Goal: Communication & Community: Answer question/provide support

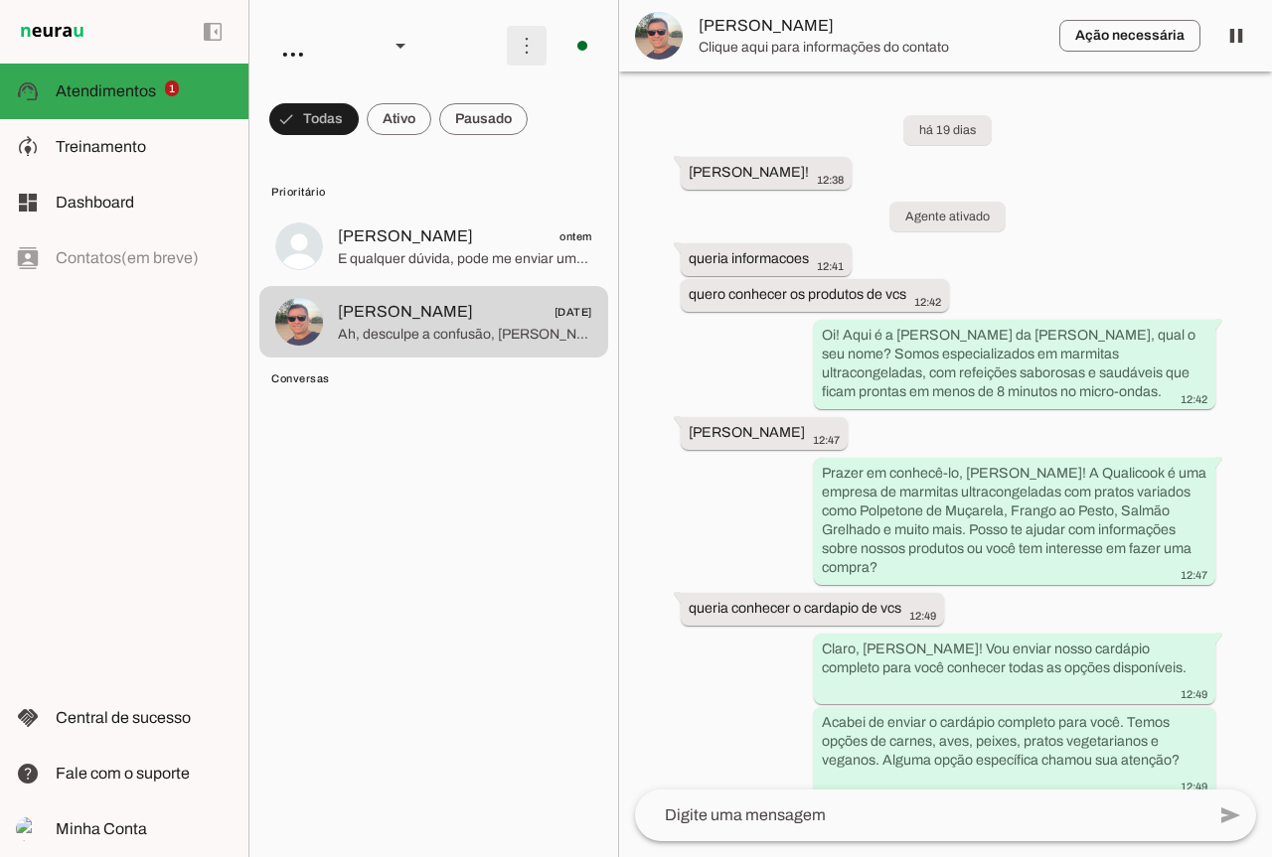
scroll to position [6586, 0]
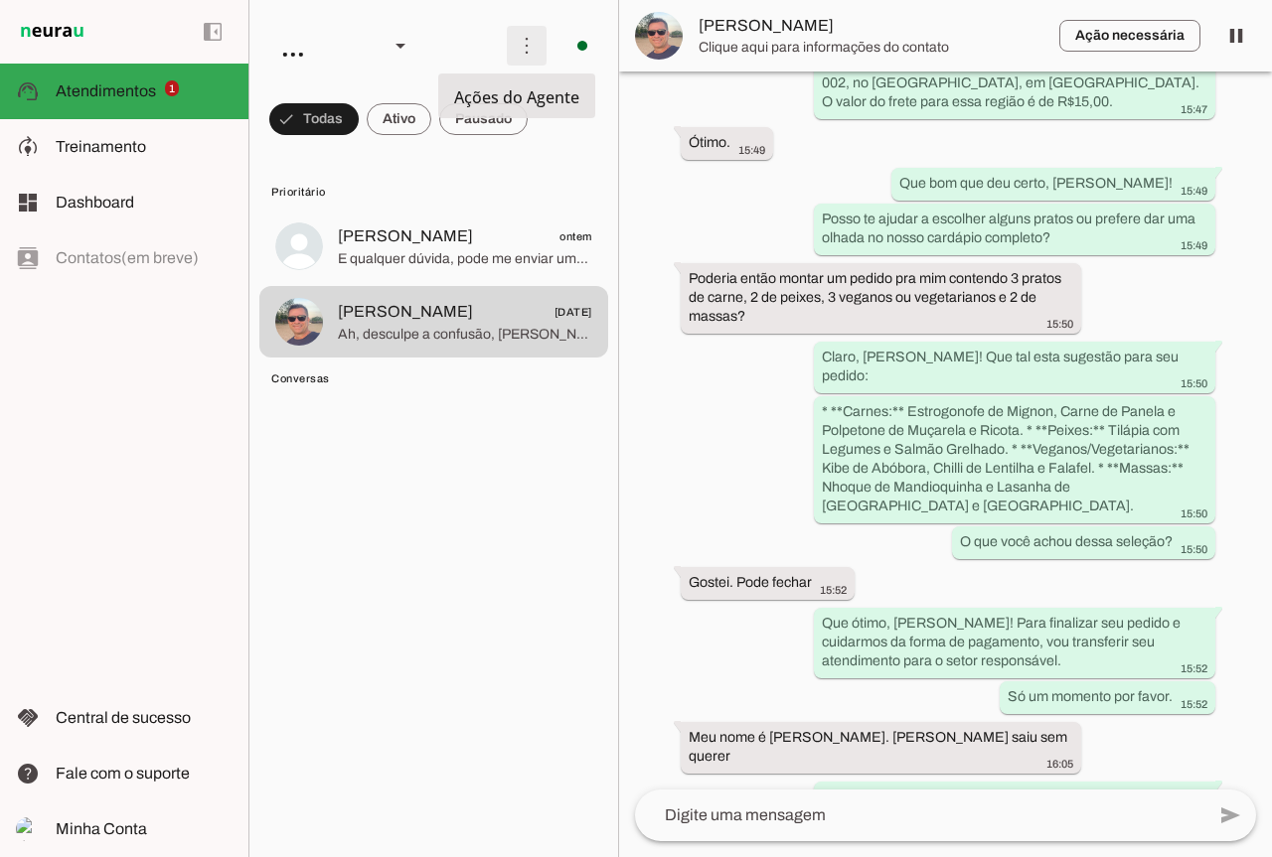
click at [507, 44] on span at bounding box center [527, 46] width 48 height 48
click at [746, 88] on md-item "Ativar chats em massa" at bounding box center [801, 121] width 111 height 95
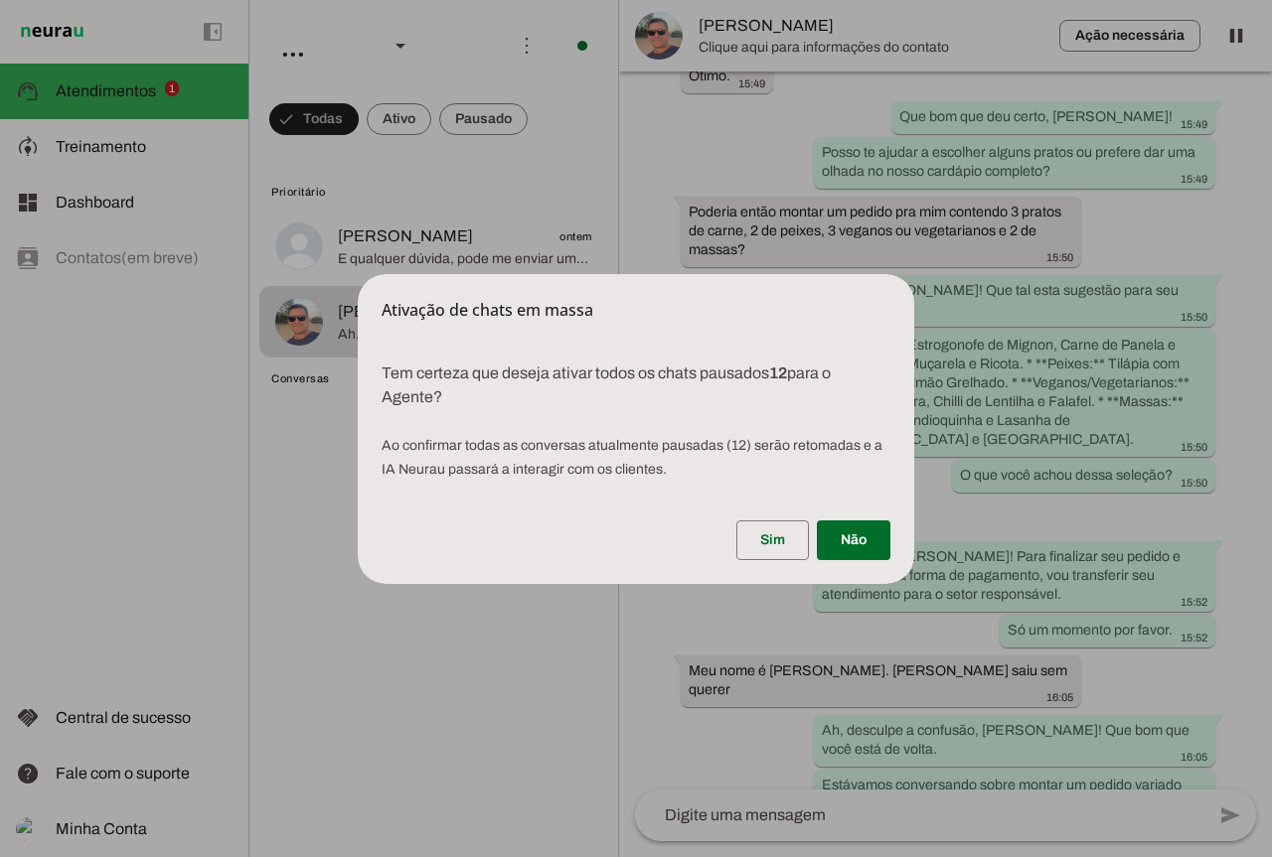
scroll to position [6519, 0]
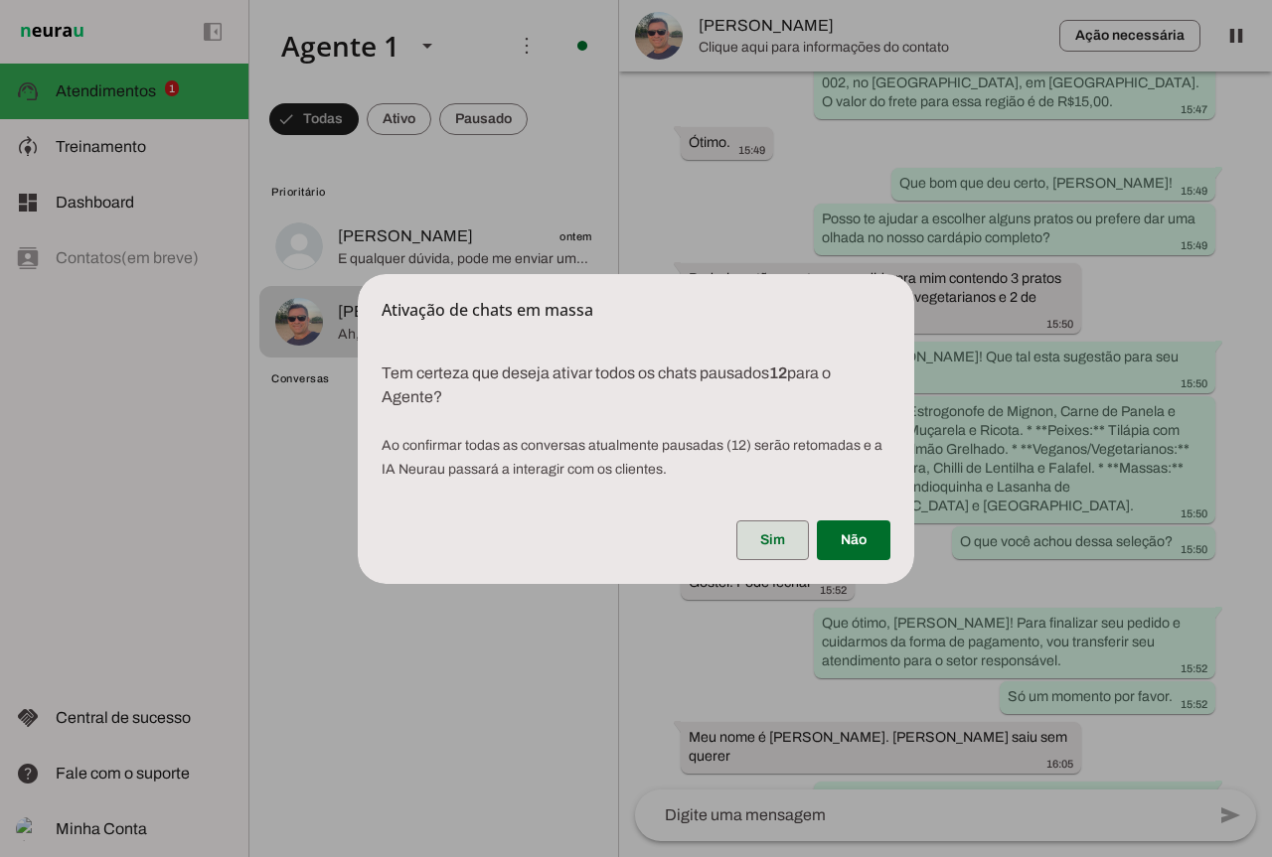
click at [769, 538] on span at bounding box center [772, 541] width 73 height 48
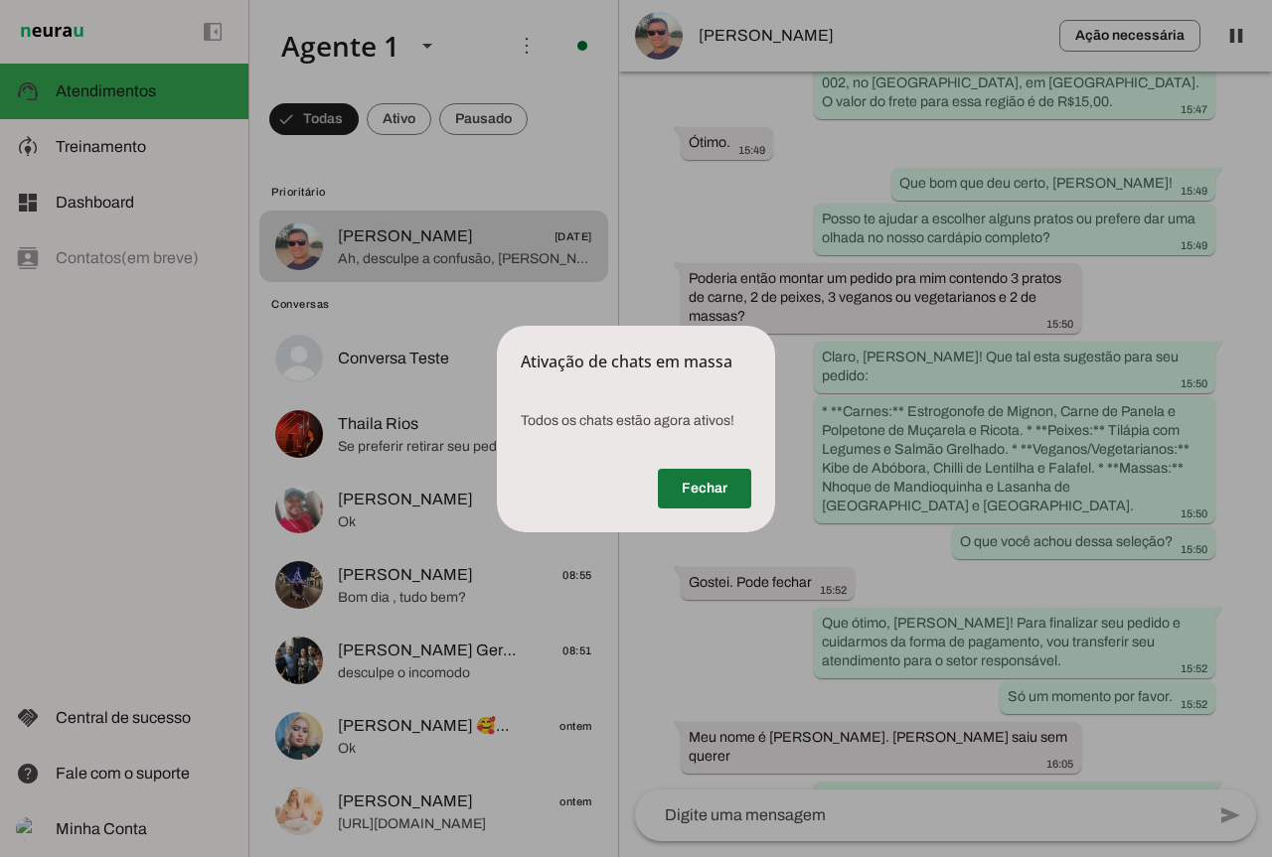
click at [690, 492] on span at bounding box center [704, 489] width 93 height 48
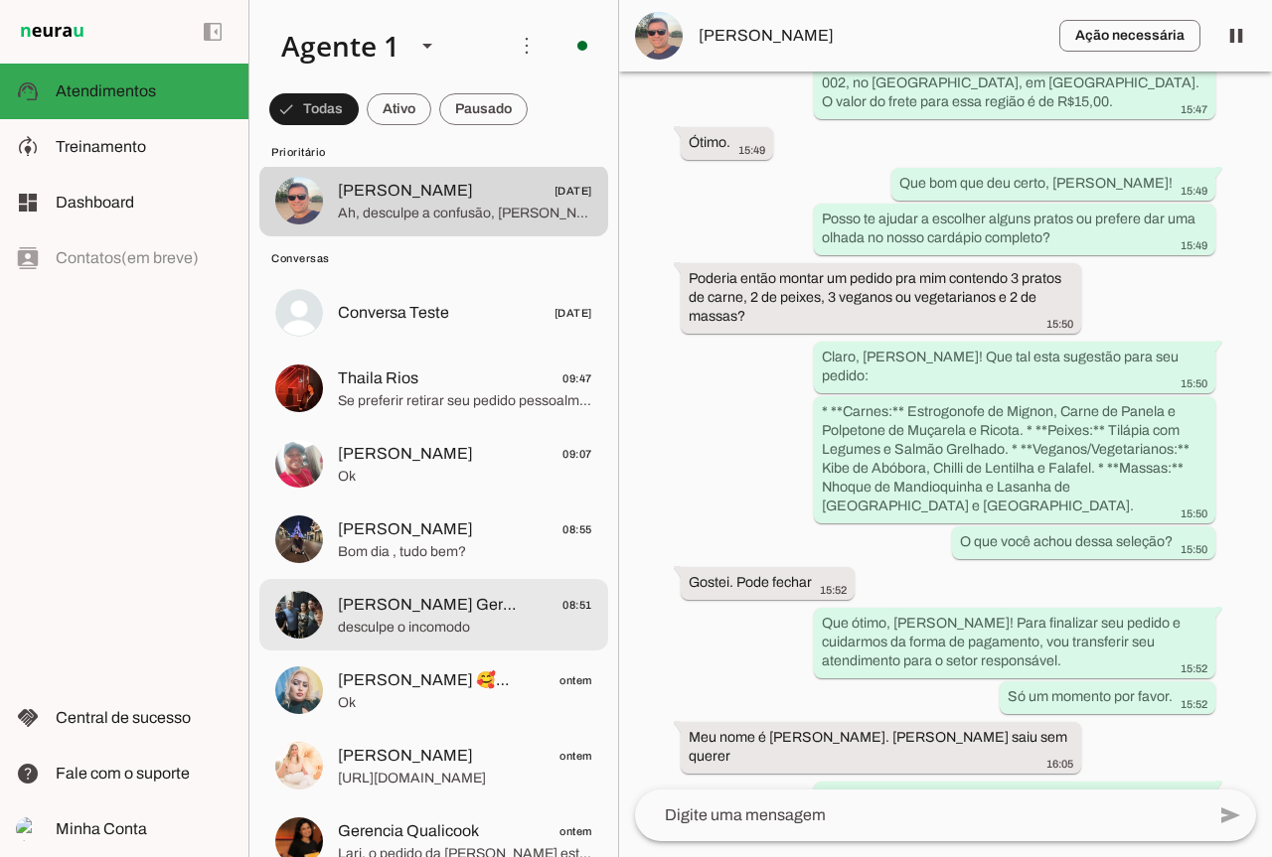
click at [420, 590] on md-item "[PERSON_NAME] Gerente Loja 7 08:51 desculpe o incomodo" at bounding box center [433, 615] width 349 height 72
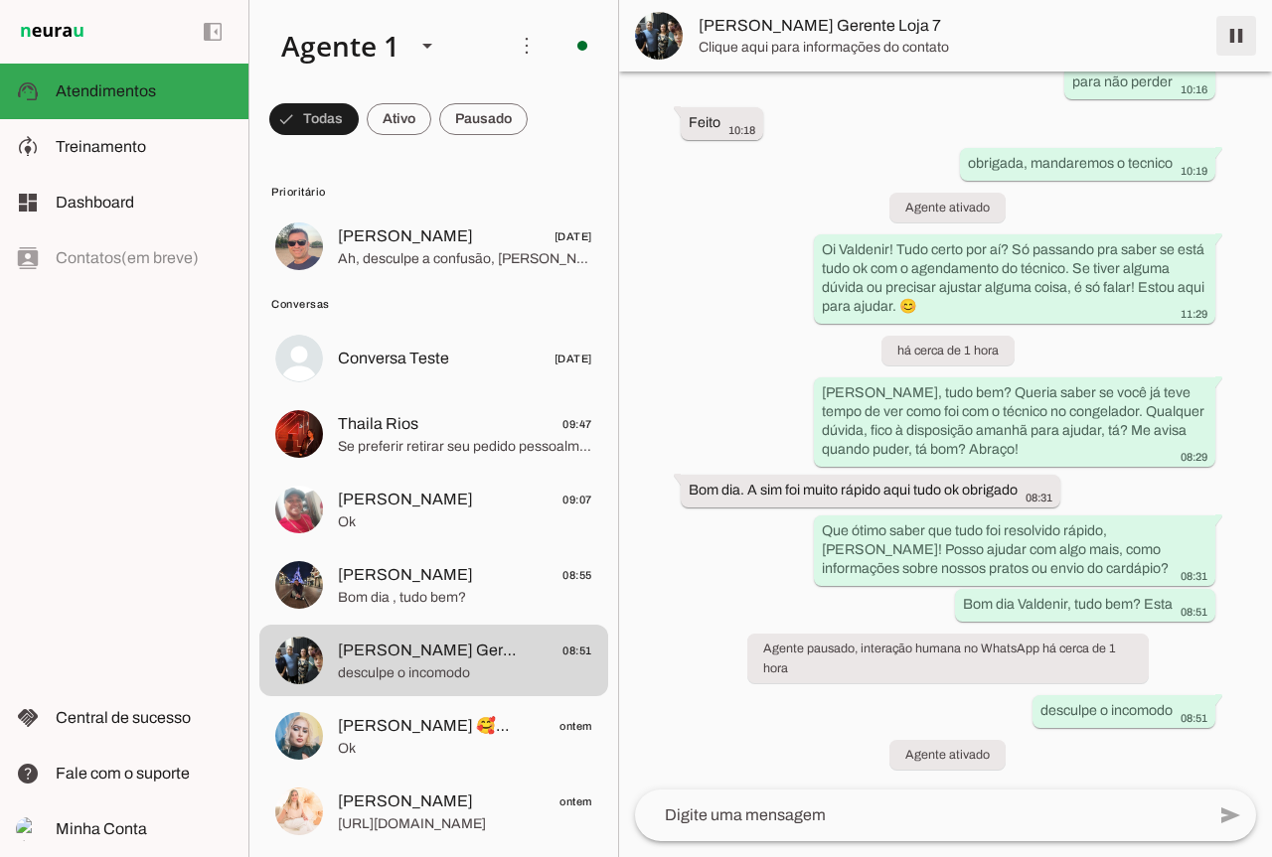
click at [1222, 39] on span at bounding box center [1236, 36] width 48 height 48
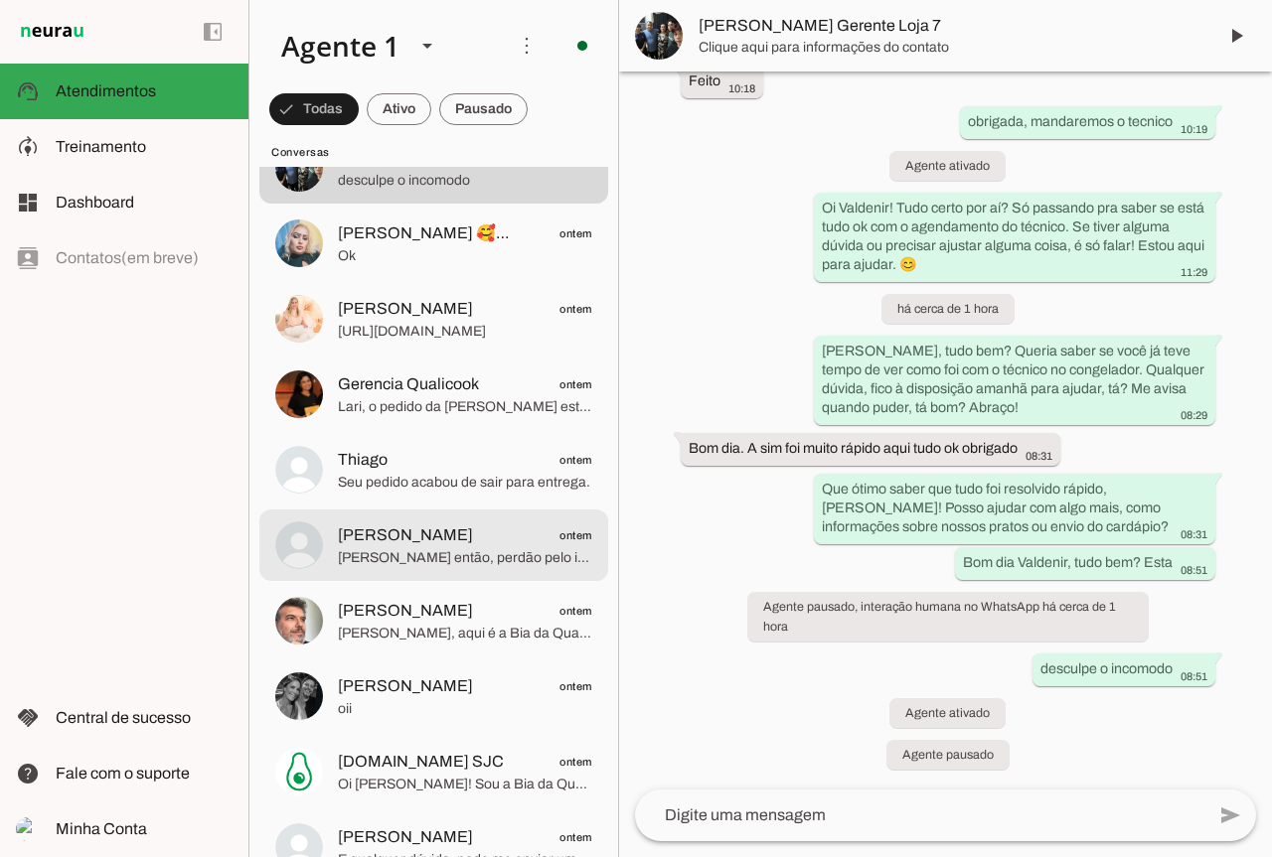
scroll to position [791, 0]
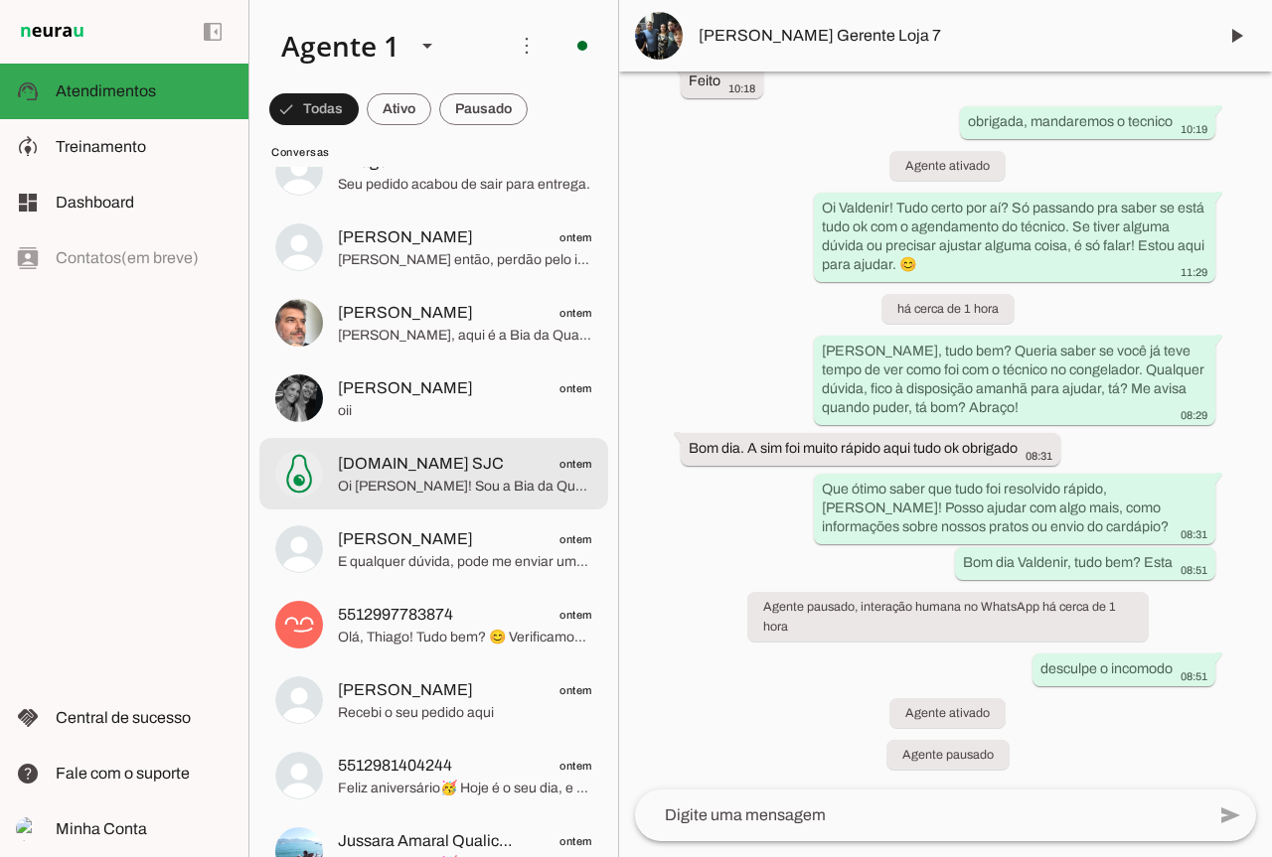
click at [444, 499] on md-item "[DOMAIN_NAME] SJC ontem Oi [PERSON_NAME]! Sou a Bia da Qualicook, oferecemos ma…" at bounding box center [433, 474] width 349 height 72
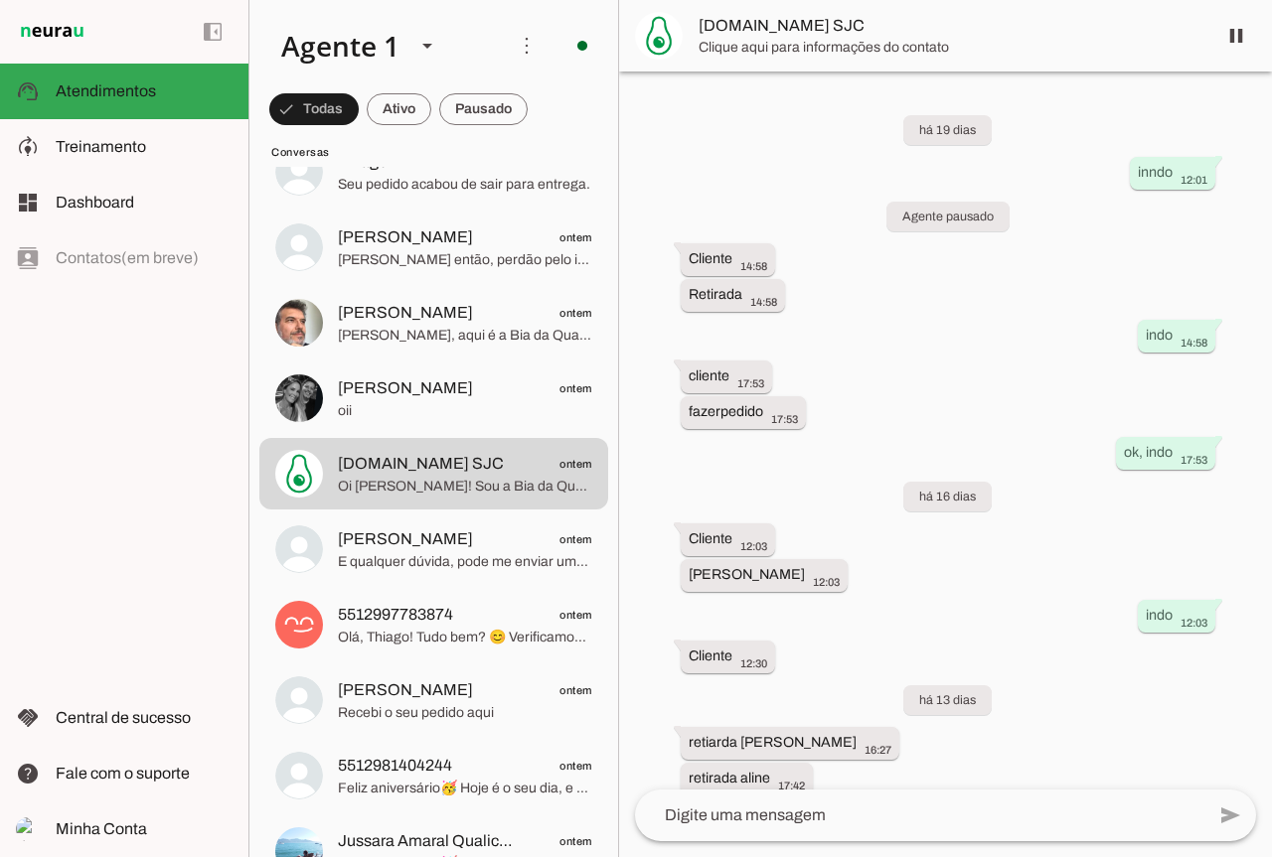
scroll to position [4830, 0]
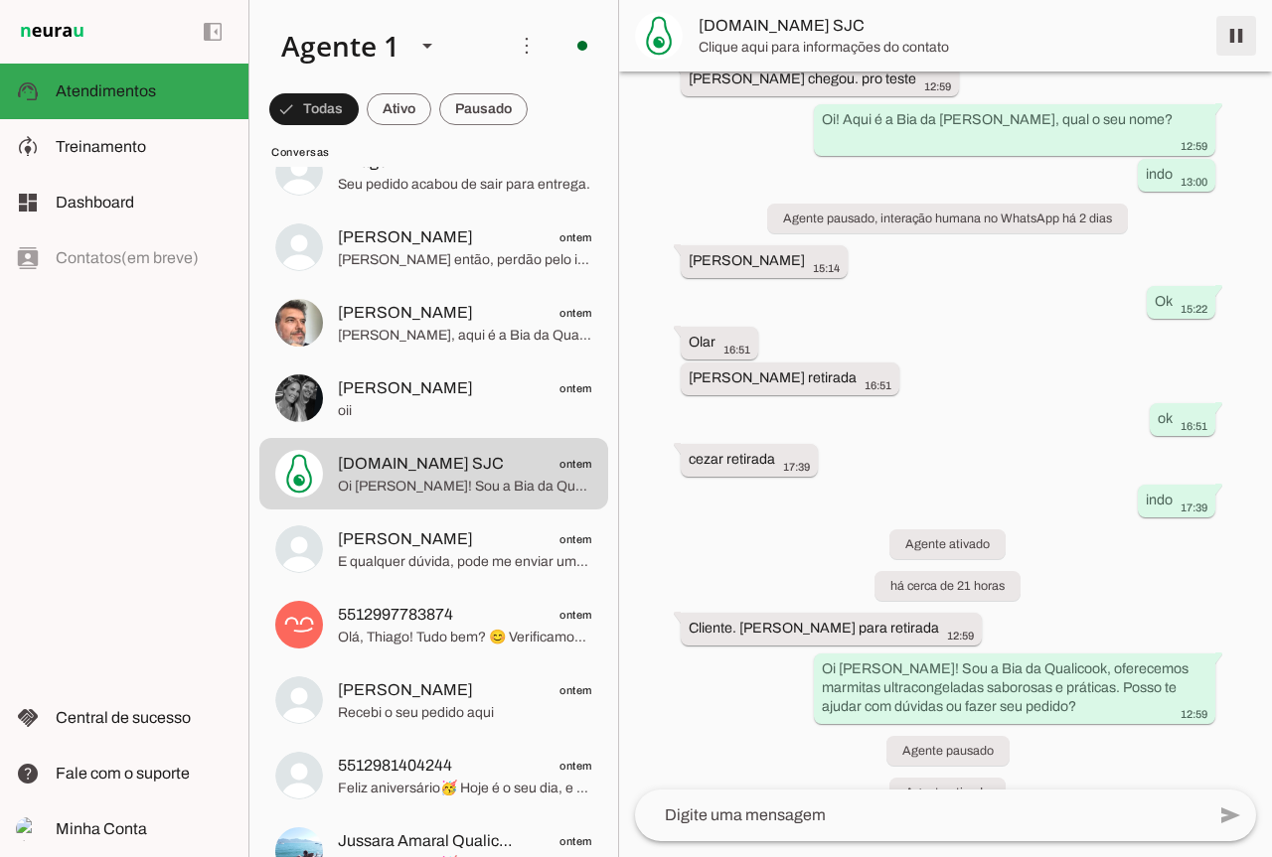
click at [1244, 39] on span at bounding box center [1236, 36] width 48 height 48
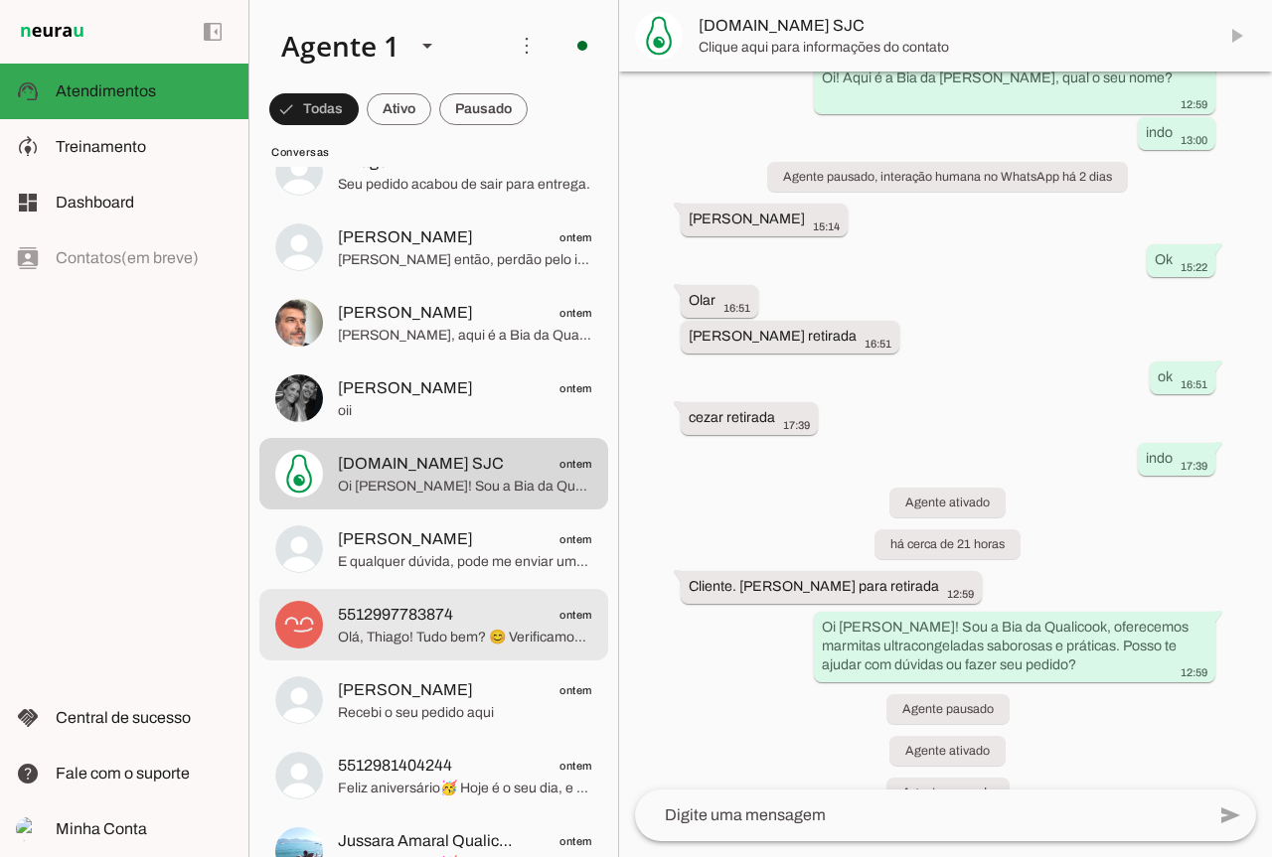
scroll to position [989, 0]
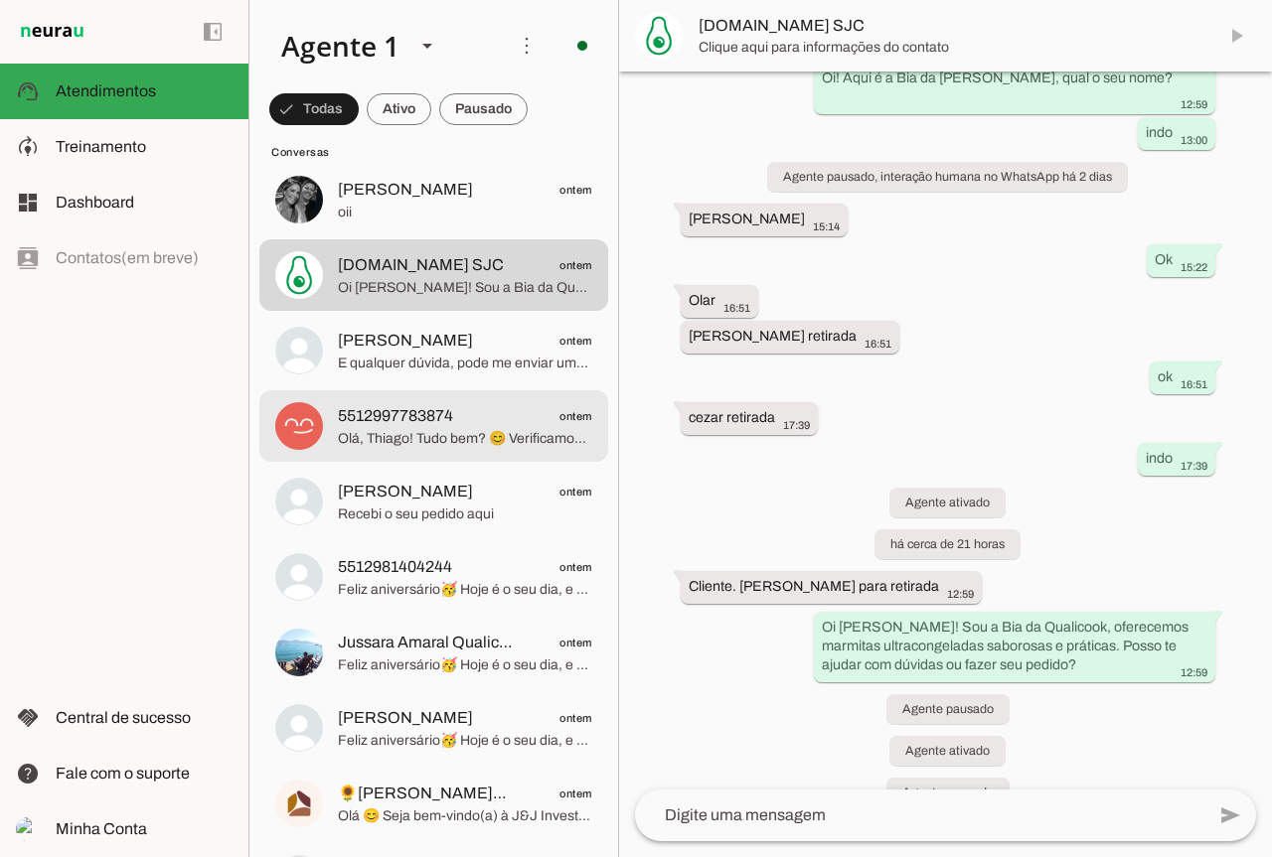
click at [379, 427] on span "5512997783874" at bounding box center [395, 416] width 115 height 24
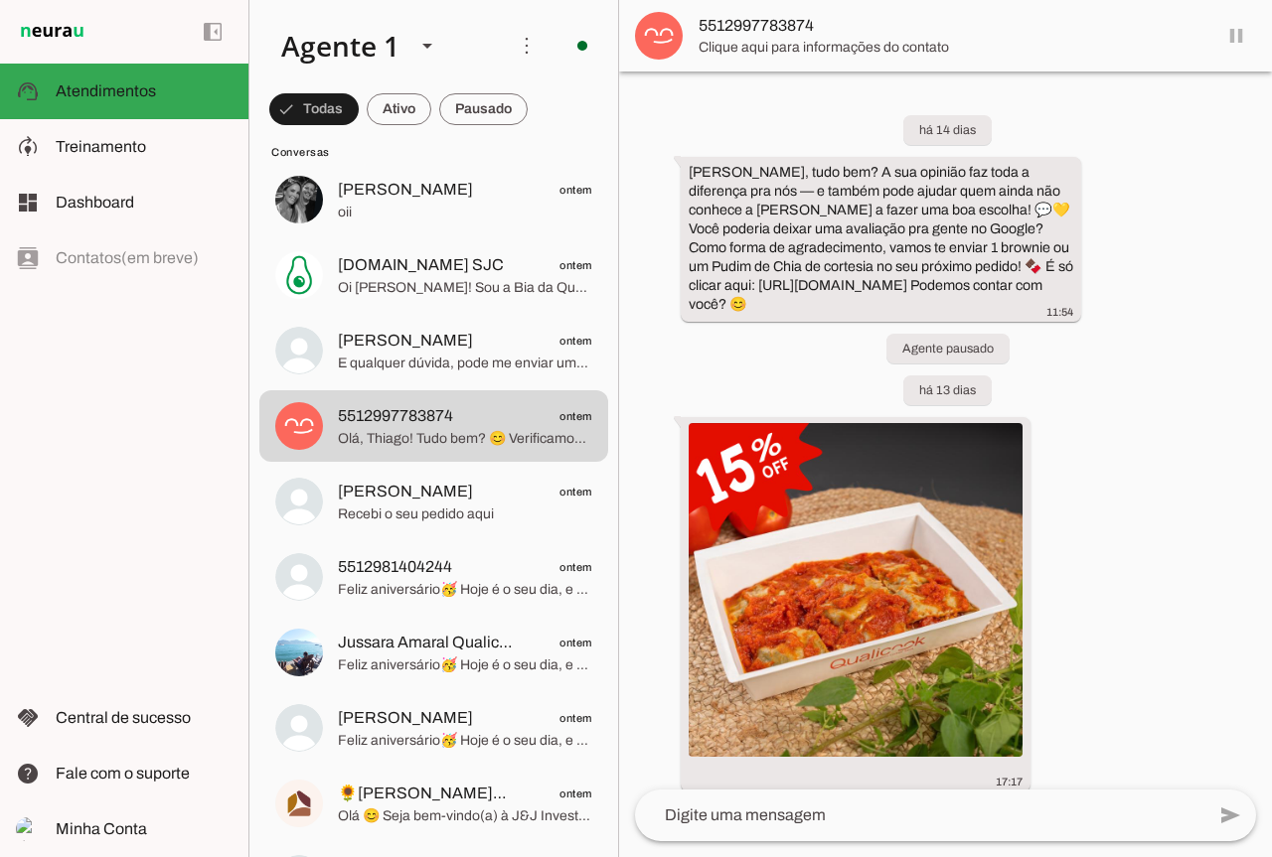
scroll to position [3281, 0]
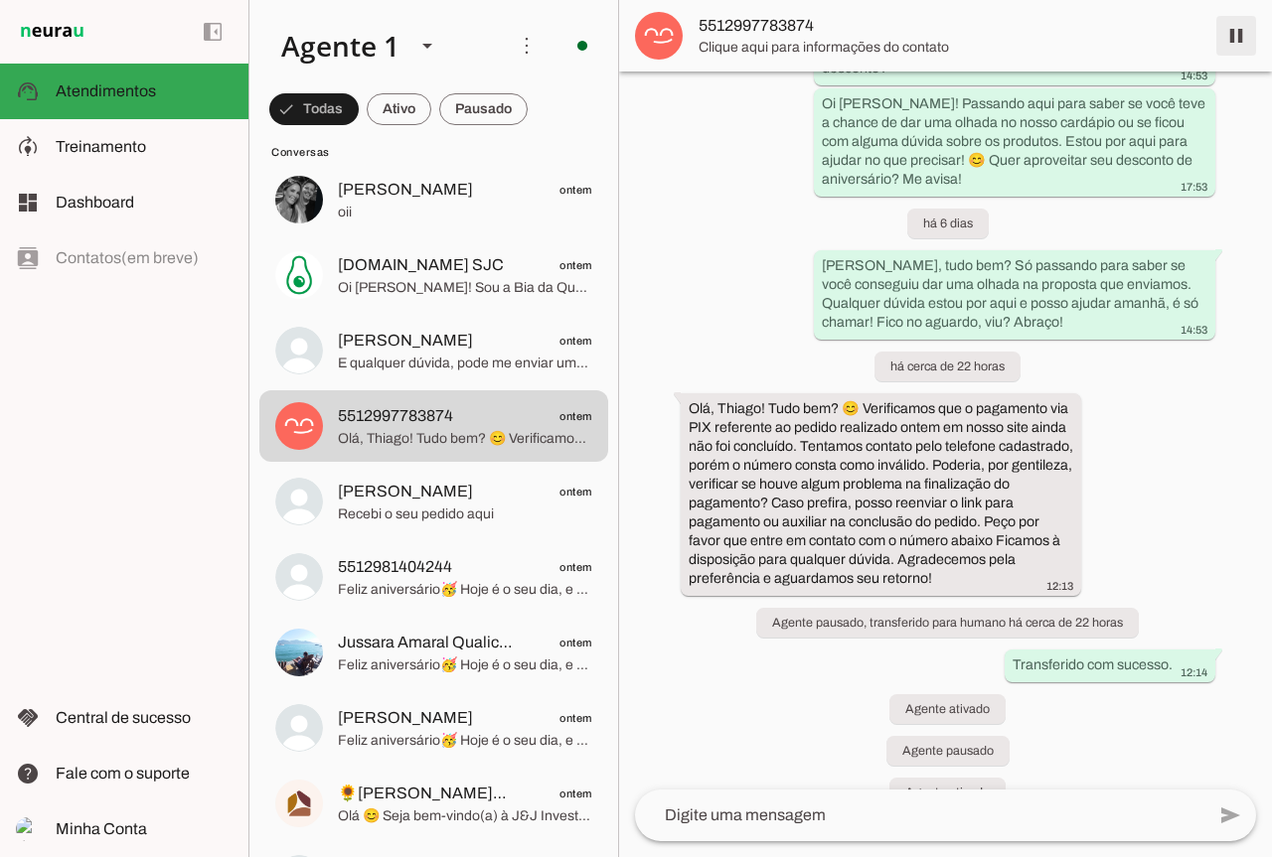
click at [1235, 38] on span at bounding box center [1236, 36] width 48 height 48
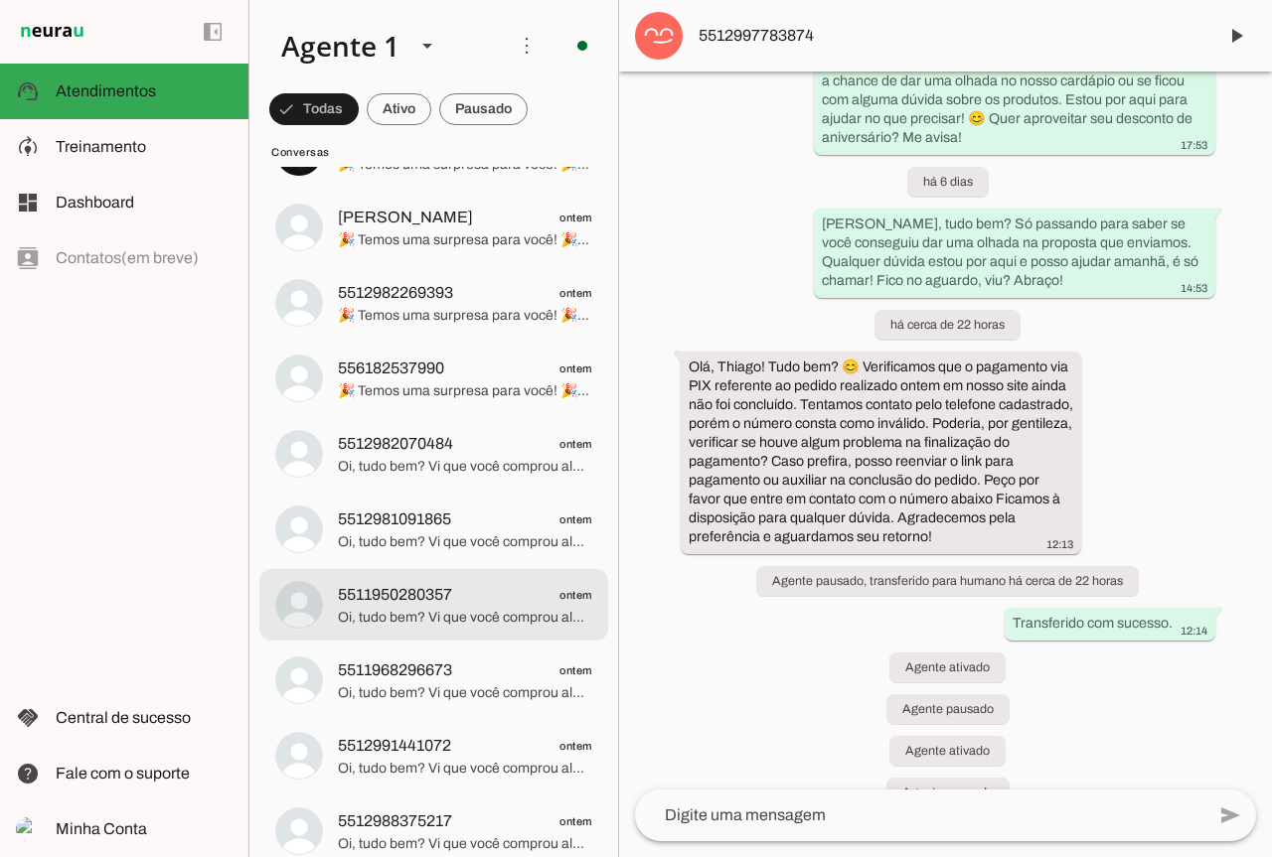
scroll to position [5261, 0]
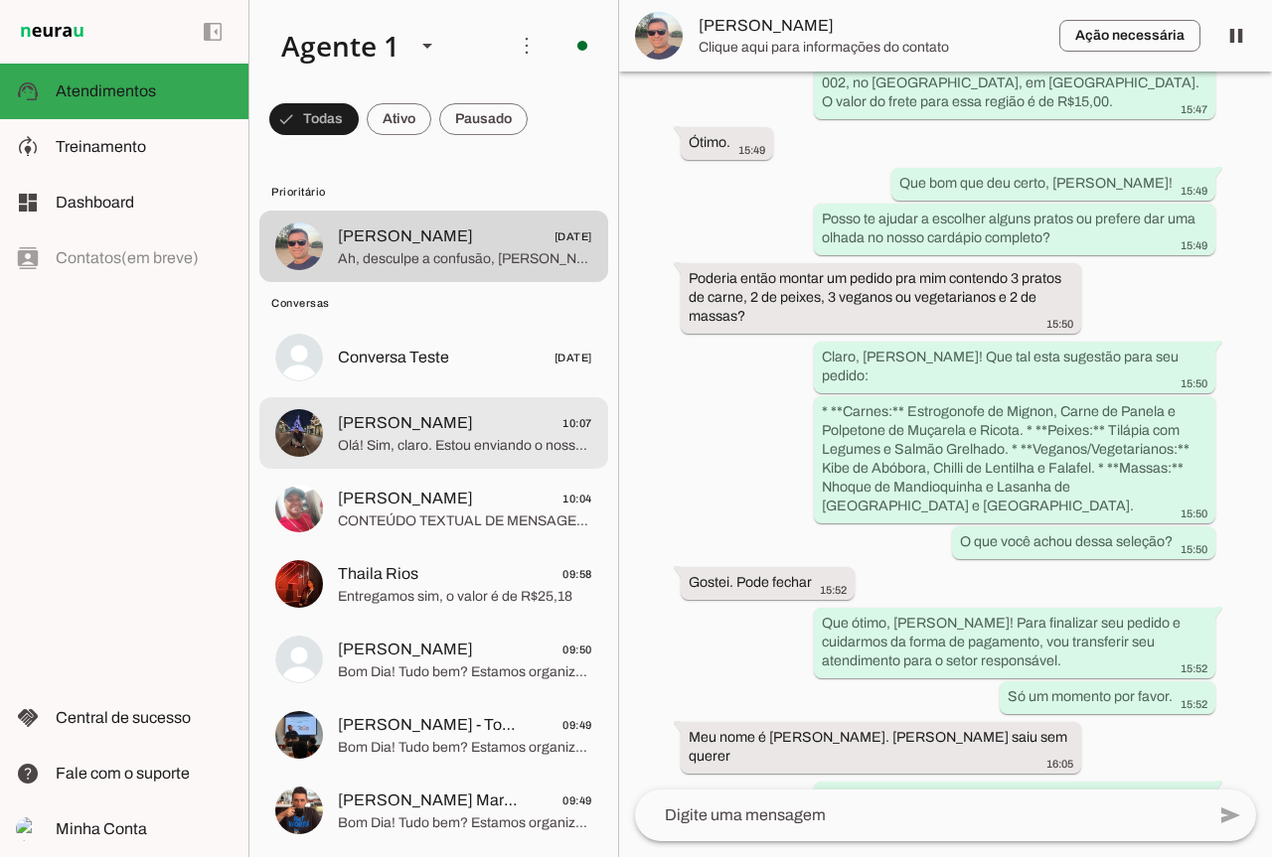
click at [426, 445] on span "Olá! Sim, claro. Estou enviando o nosso cardápio completo para você. Estou envi…" at bounding box center [465, 446] width 254 height 20
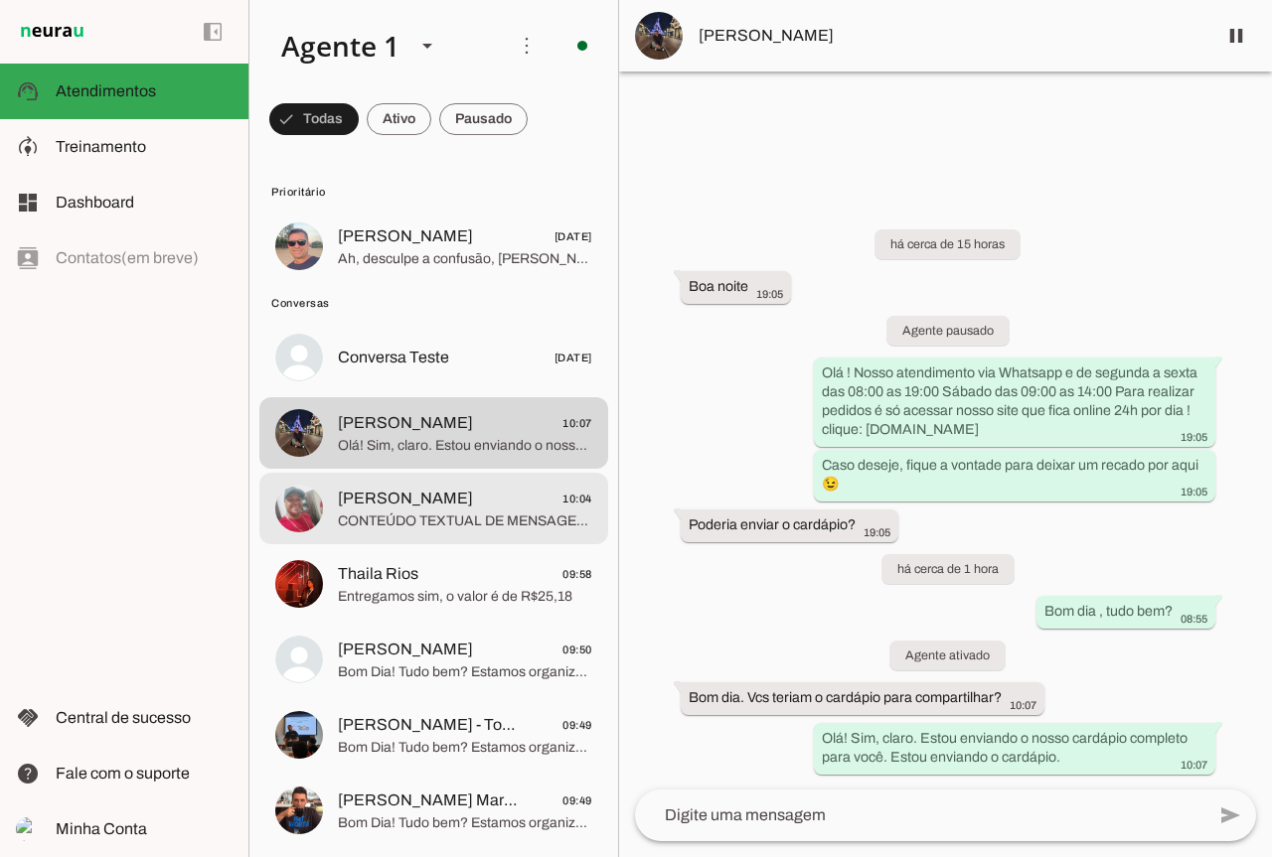
click at [449, 512] on span "CONTEÚDO TEXTUAL DE MENSAGEM COM IMAGEM (URL https://f004.backblazeb2.com/file/…" at bounding box center [465, 522] width 254 height 20
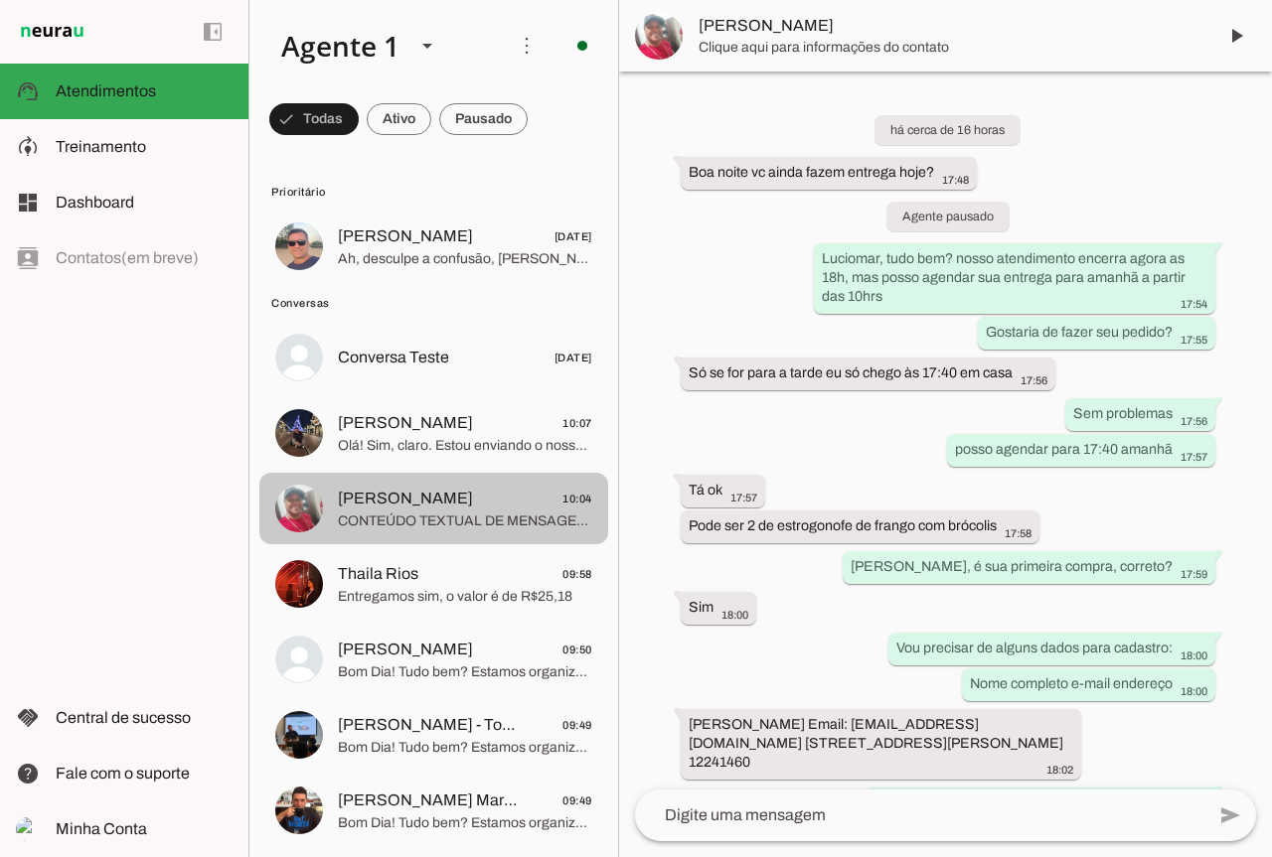
scroll to position [1765, 0]
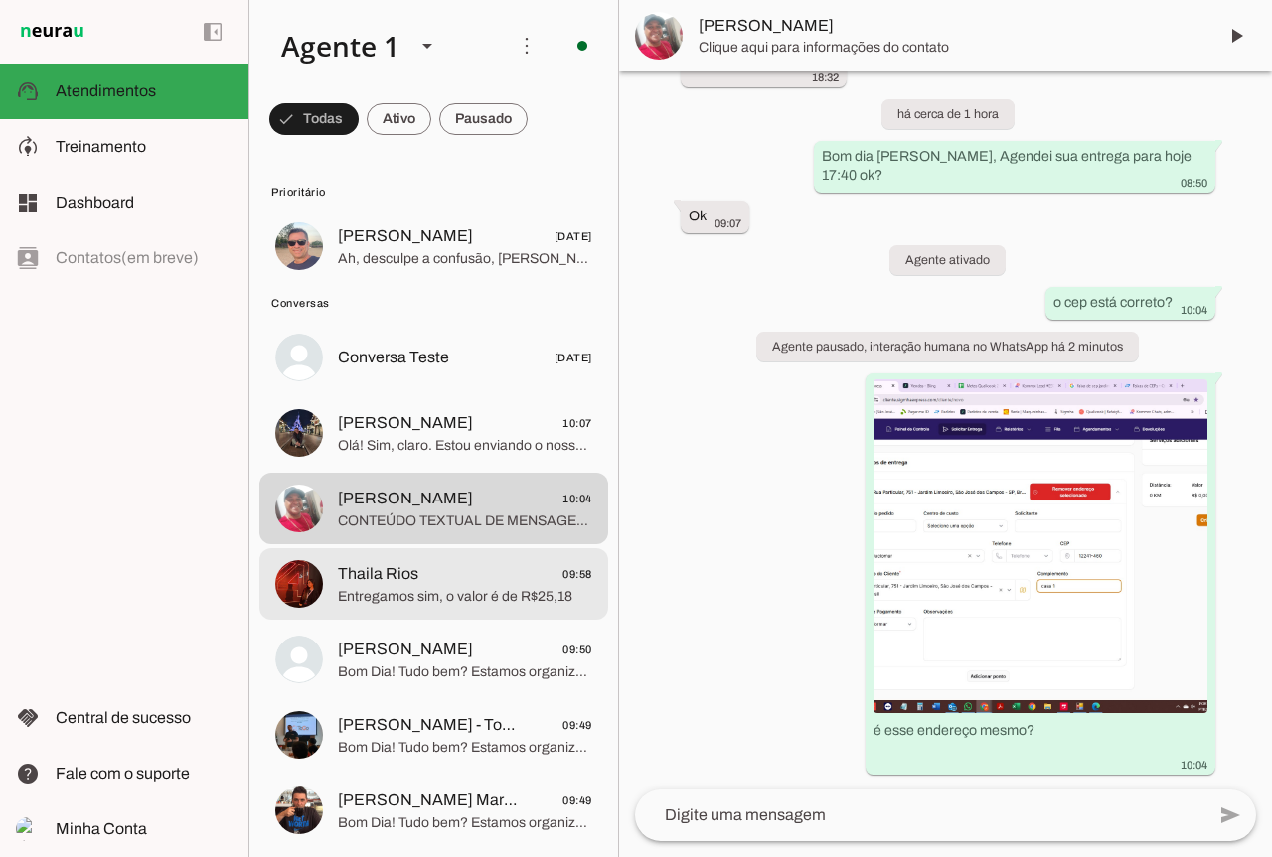
click at [484, 588] on span "Entregamos sim, o valor é de R$25,18" at bounding box center [465, 597] width 254 height 20
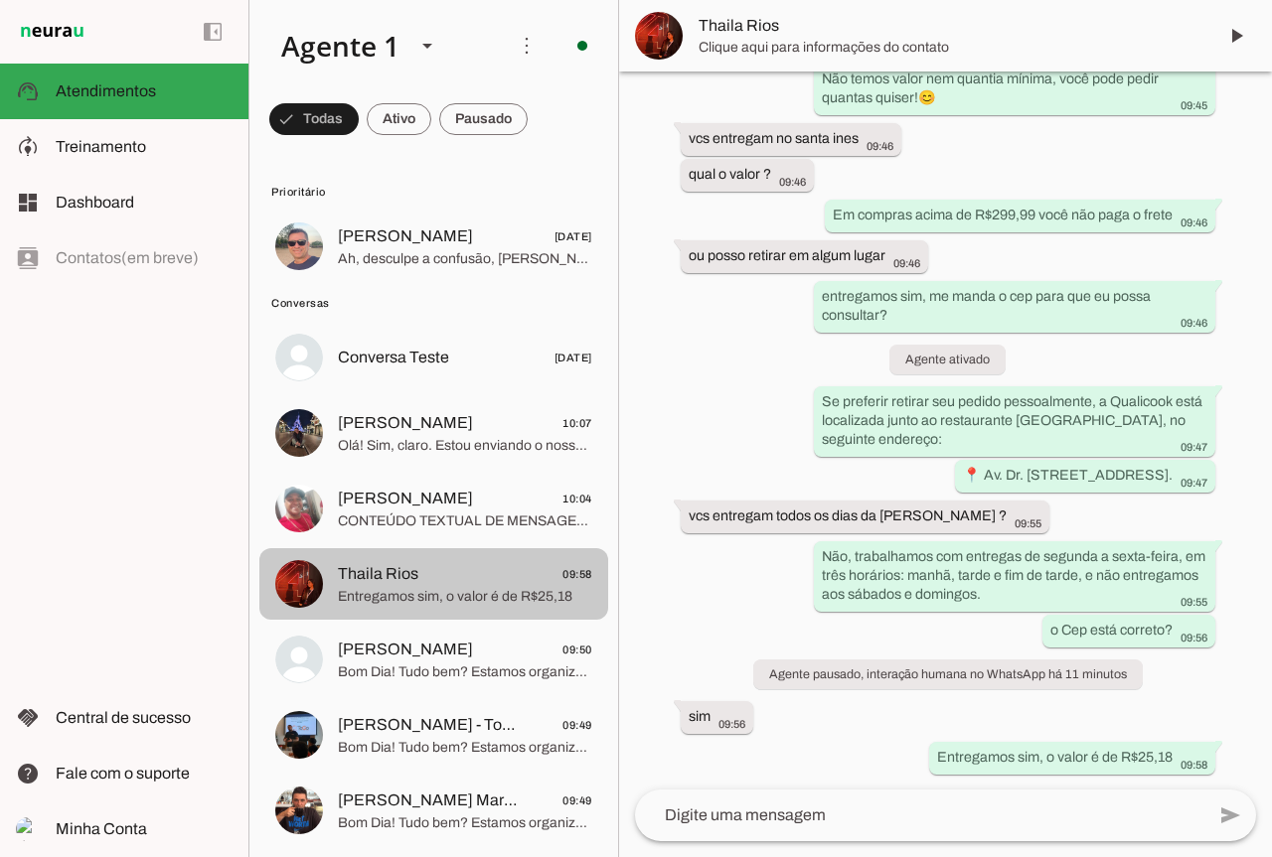
scroll to position [275, 0]
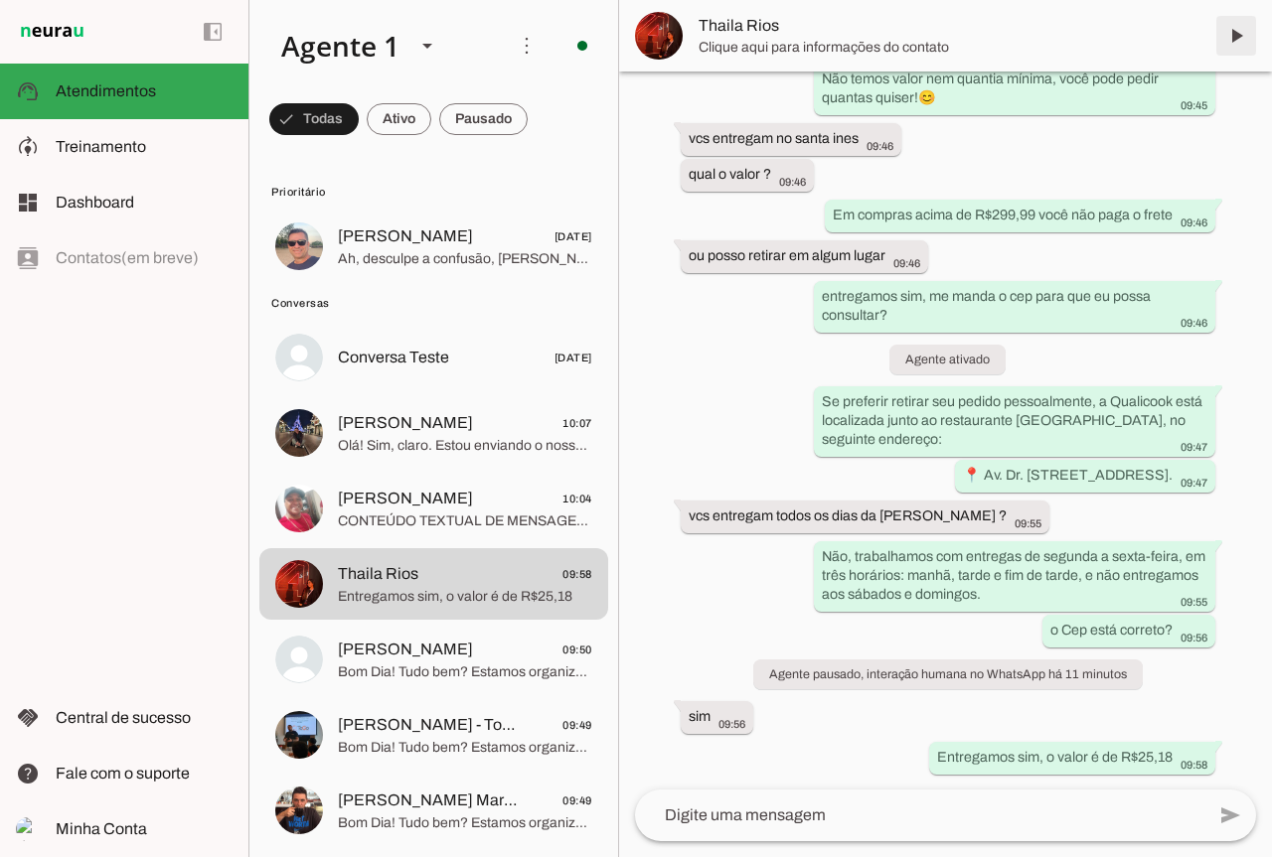
click at [1235, 47] on span at bounding box center [1236, 36] width 48 height 48
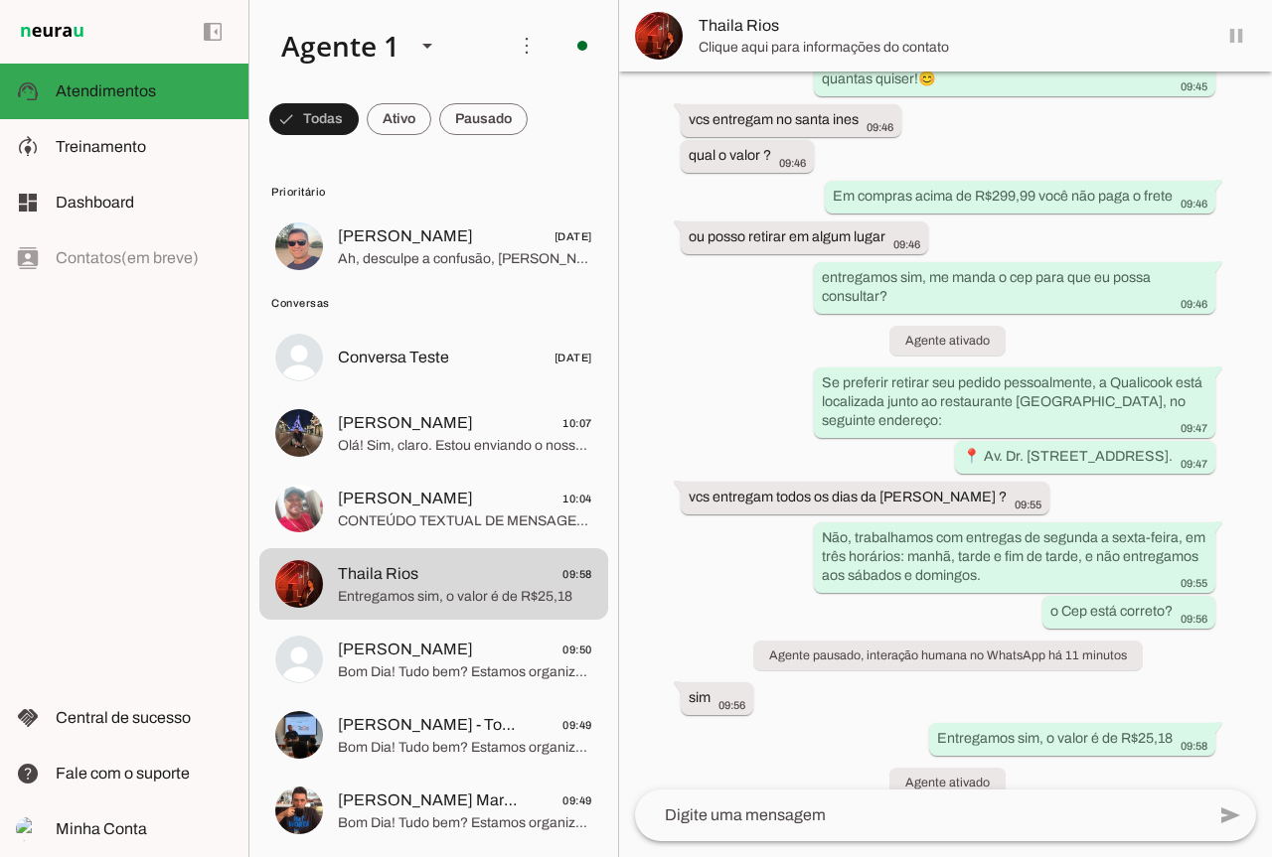
scroll to position [322, 0]
